Goal: Task Accomplishment & Management: Complete application form

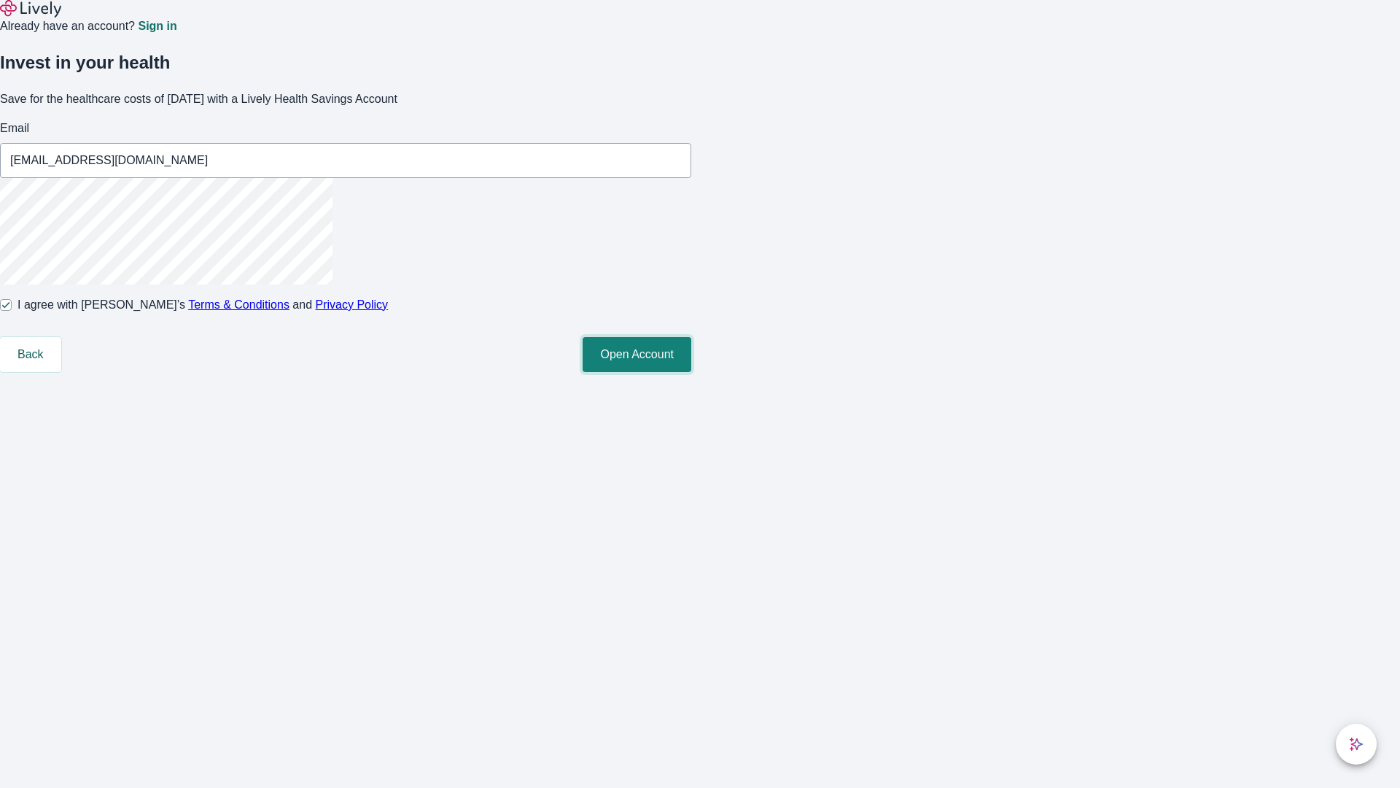
click at [691, 372] on button "Open Account" at bounding box center [637, 354] width 109 height 35
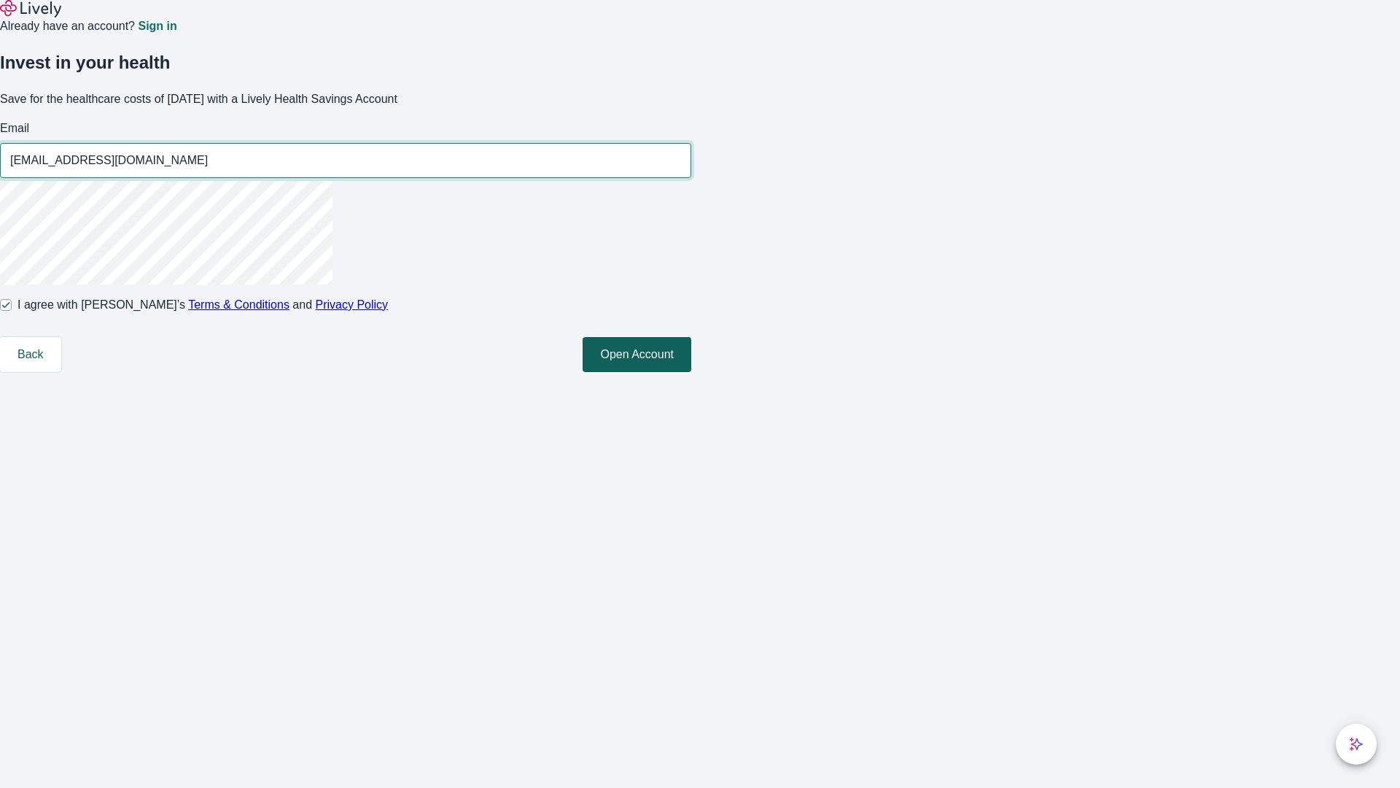
type input "Myrtle57250818132657@gmail.com"
click at [12, 311] on input "I agree with Lively’s Terms & Conditions and Privacy Policy" at bounding box center [6, 305] width 12 height 12
checkbox input "false"
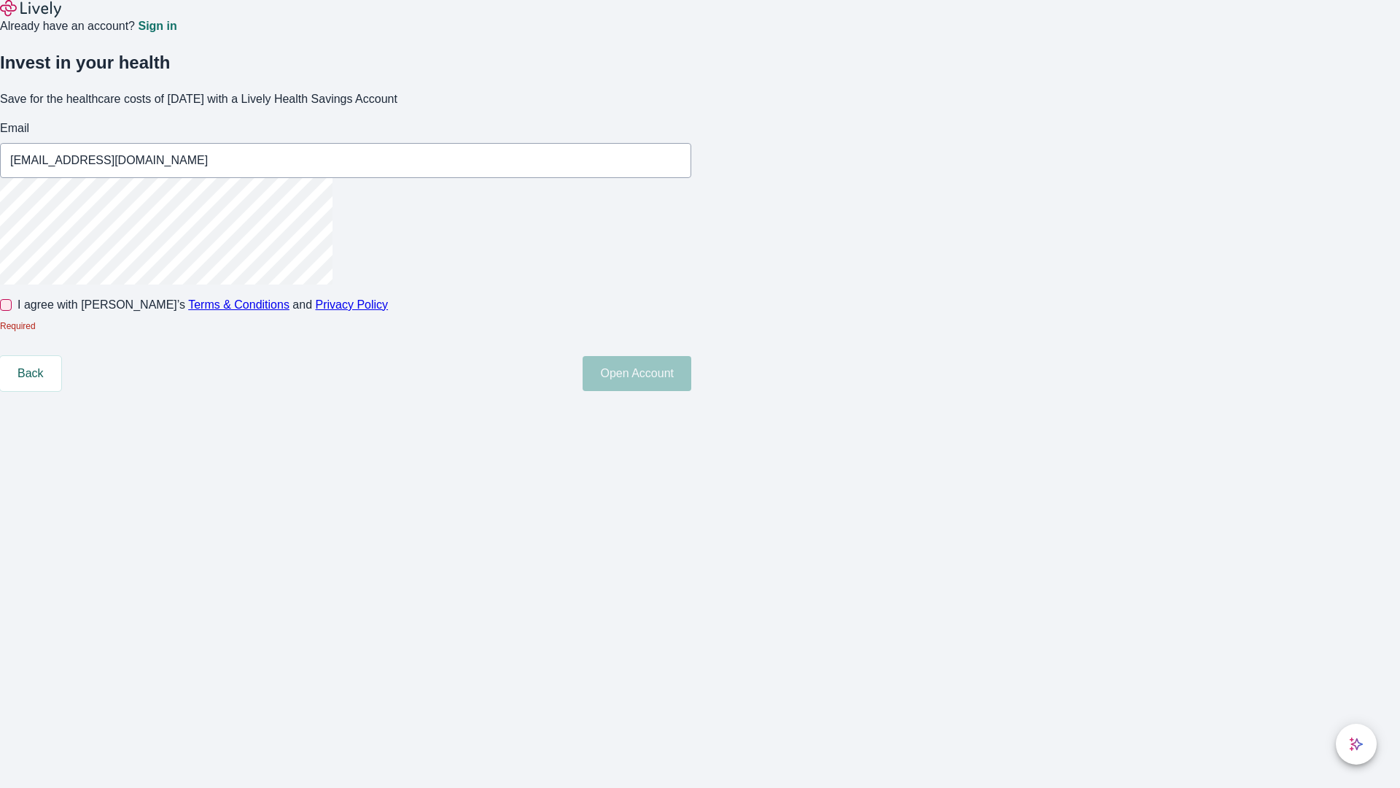
type input "Alessandra85250818132657@hotmail.com"
click at [12, 311] on input "I agree with Lively’s Terms & Conditions and Privacy Policy" at bounding box center [6, 305] width 12 height 12
checkbox input "true"
click at [691, 391] on button "Open Account" at bounding box center [637, 373] width 109 height 35
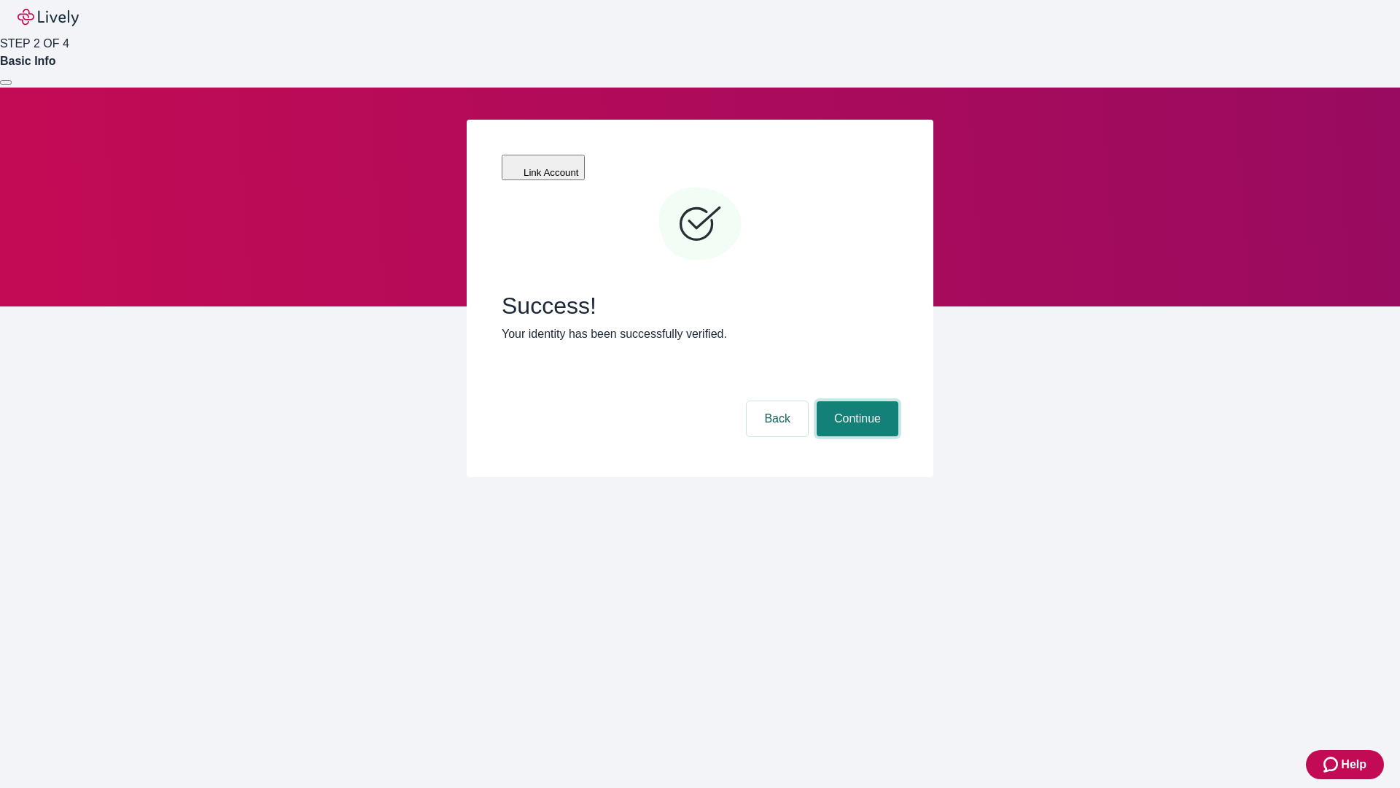
click at [855, 401] on button "Continue" at bounding box center [858, 418] width 82 height 35
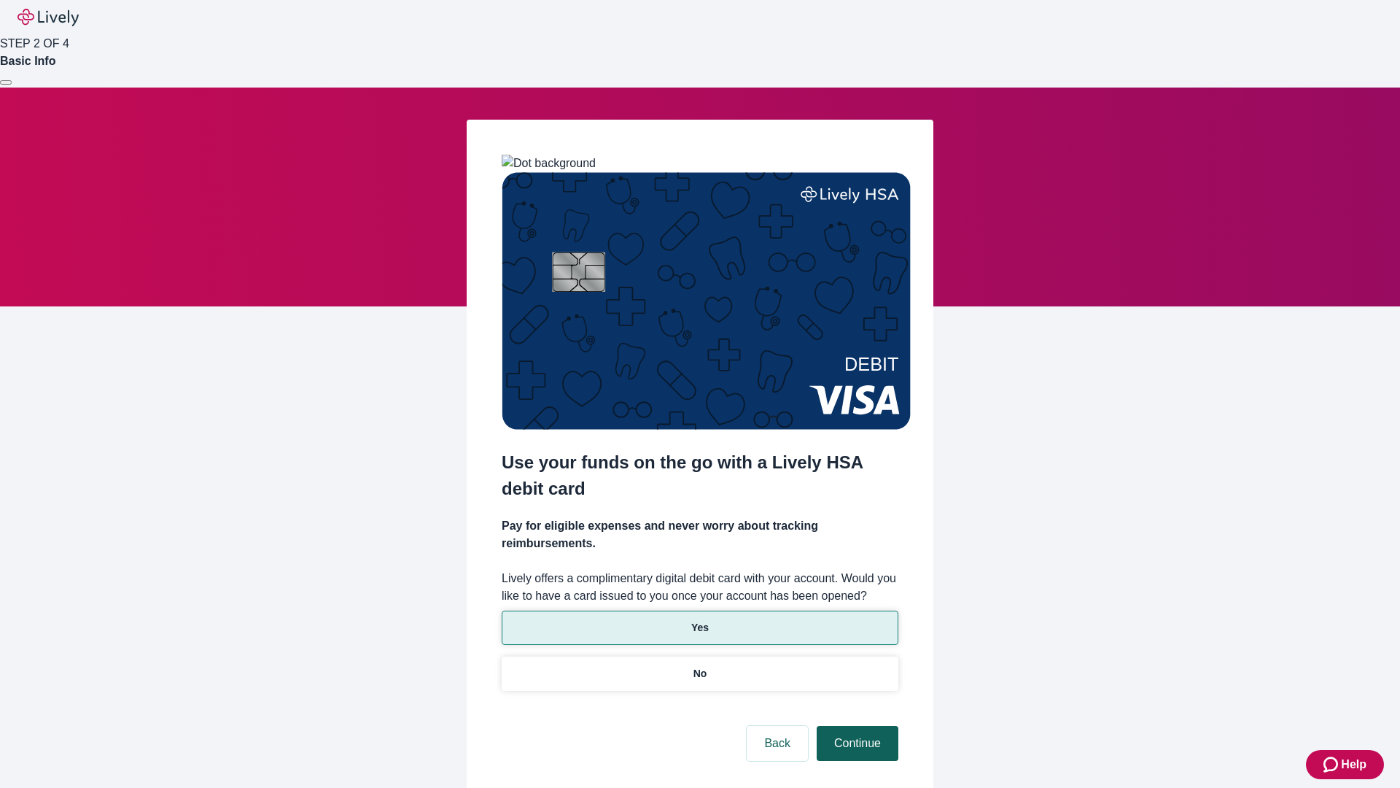
click at [699, 666] on p "No" at bounding box center [701, 673] width 14 height 15
click at [855, 726] on button "Continue" at bounding box center [858, 743] width 82 height 35
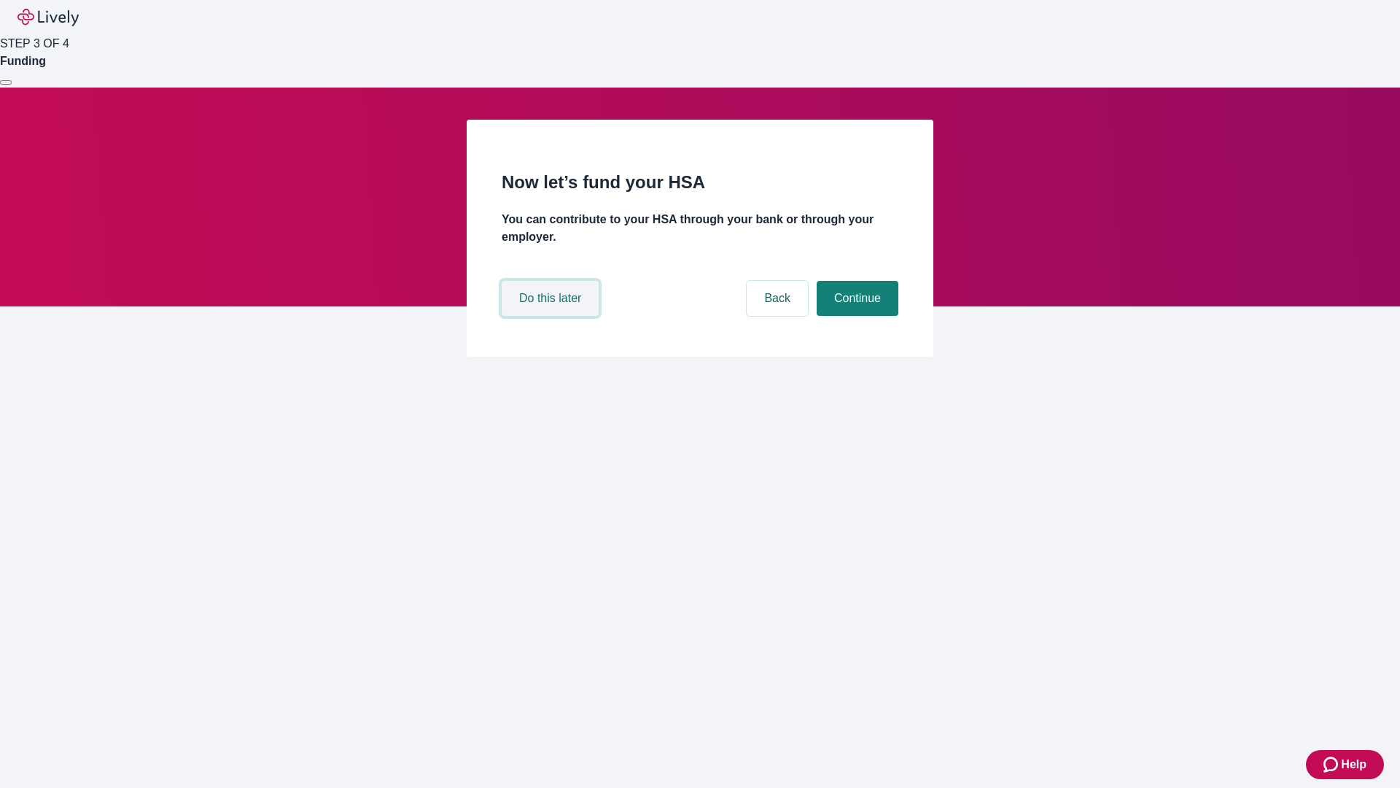
click at [552, 316] on button "Do this later" at bounding box center [550, 298] width 97 height 35
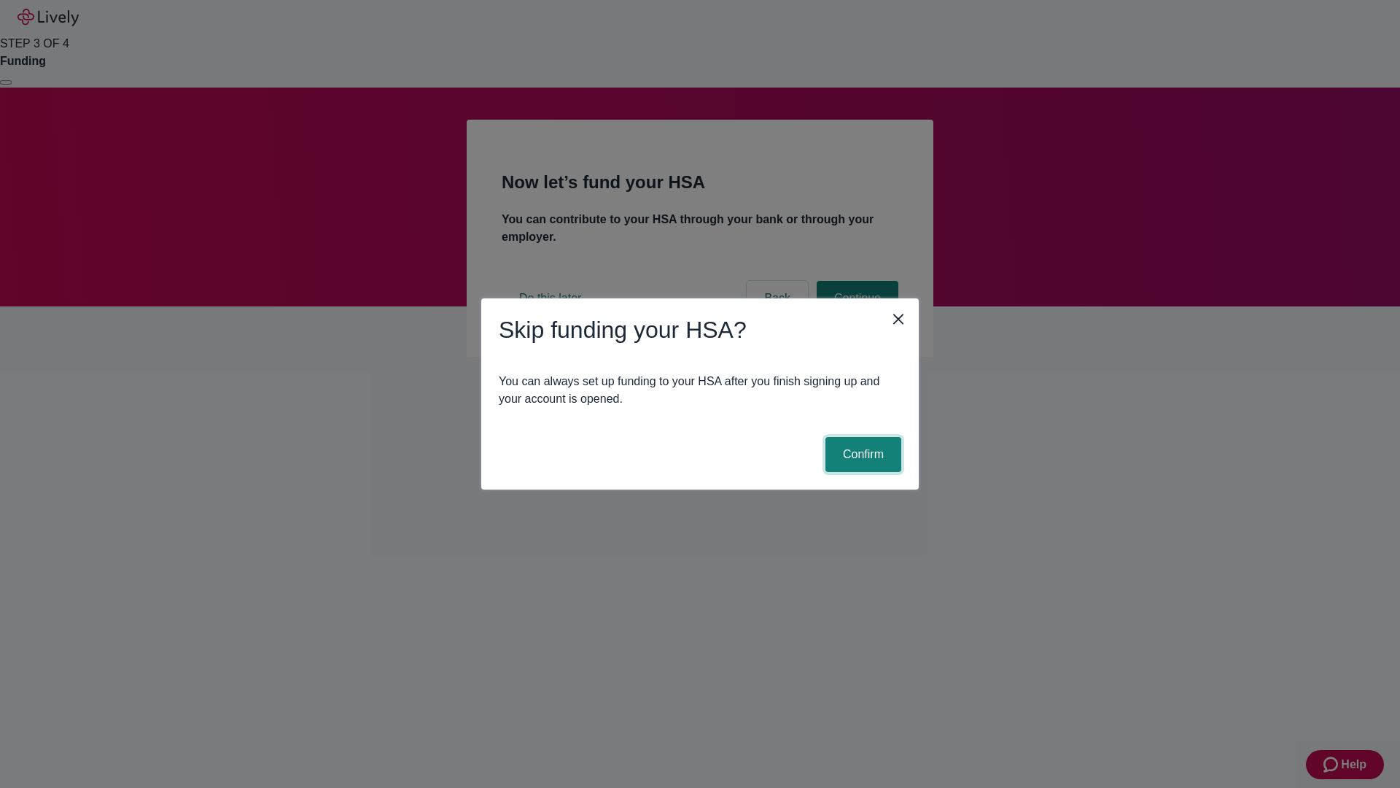
click at [861, 454] on button "Confirm" at bounding box center [864, 454] width 76 height 35
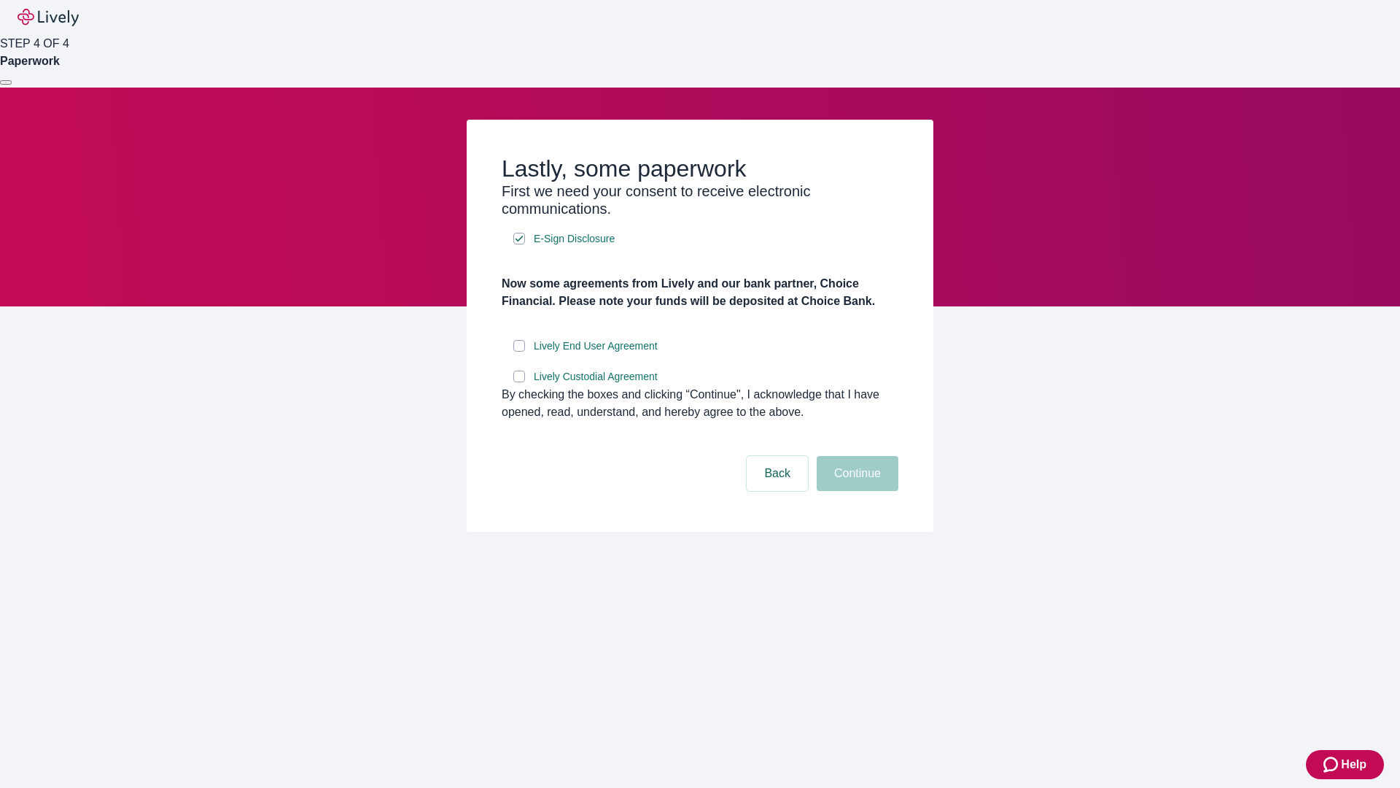
click at [519, 352] on input "Lively End User Agreement" at bounding box center [519, 346] width 12 height 12
checkbox input "true"
click at [519, 382] on input "Lively Custodial Agreement" at bounding box center [519, 376] width 12 height 12
checkbox input "true"
click at [855, 491] on button "Continue" at bounding box center [858, 473] width 82 height 35
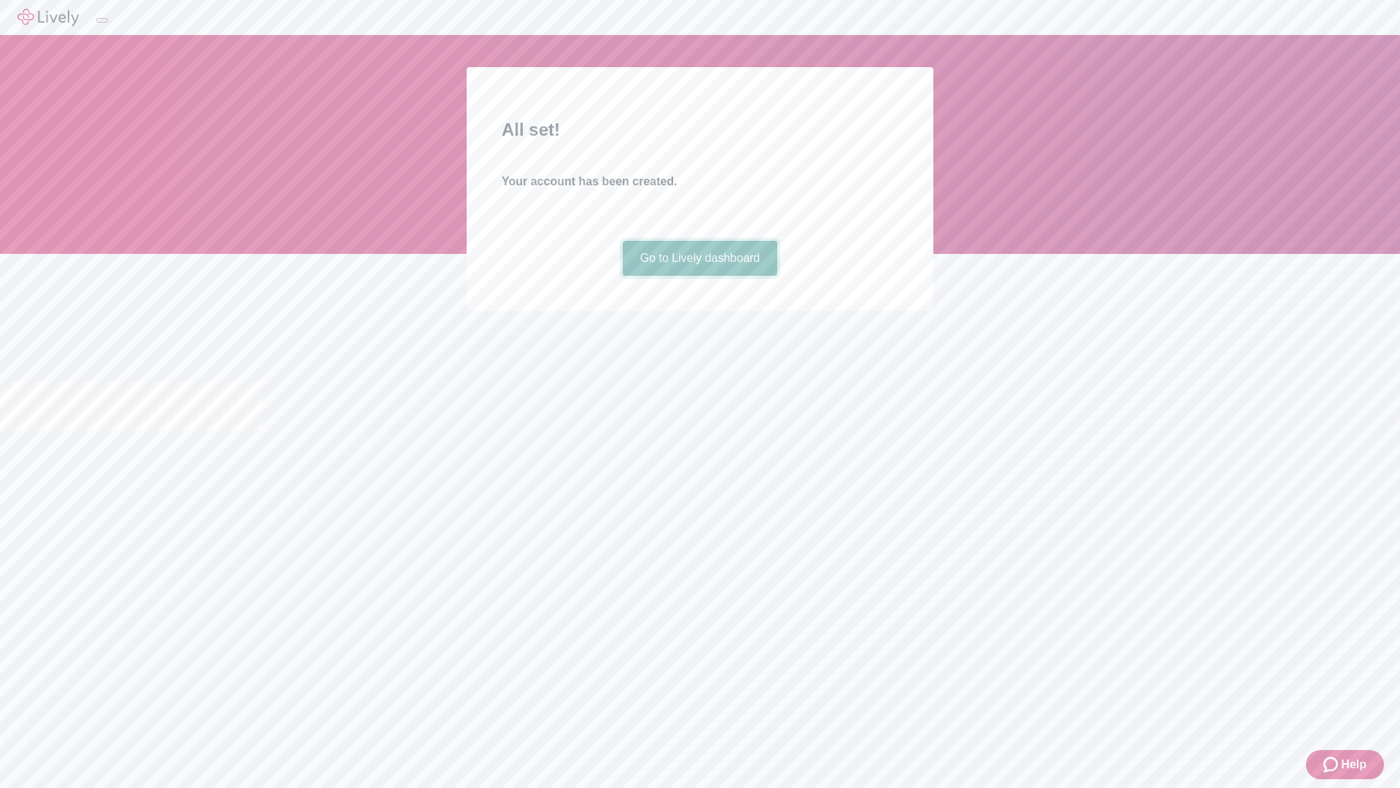
click at [699, 276] on link "Go to Lively dashboard" at bounding box center [700, 258] width 155 height 35
